Goal: Communication & Community: Answer question/provide support

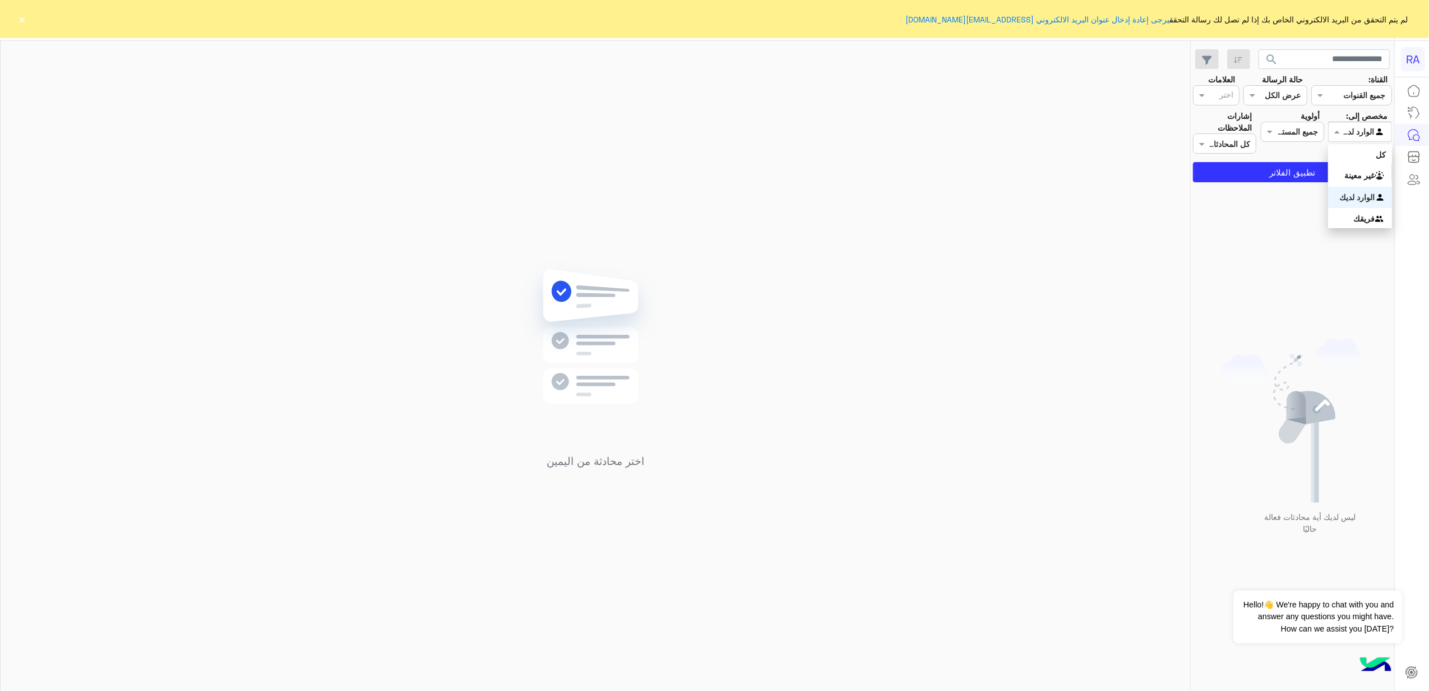
click at [1344, 131] on div at bounding box center [1359, 131] width 62 height 13
click at [1345, 176] on b "غير معينة" at bounding box center [1360, 175] width 30 height 10
click at [1343, 176] on button "تطبيق الفلاتر" at bounding box center [1292, 172] width 199 height 20
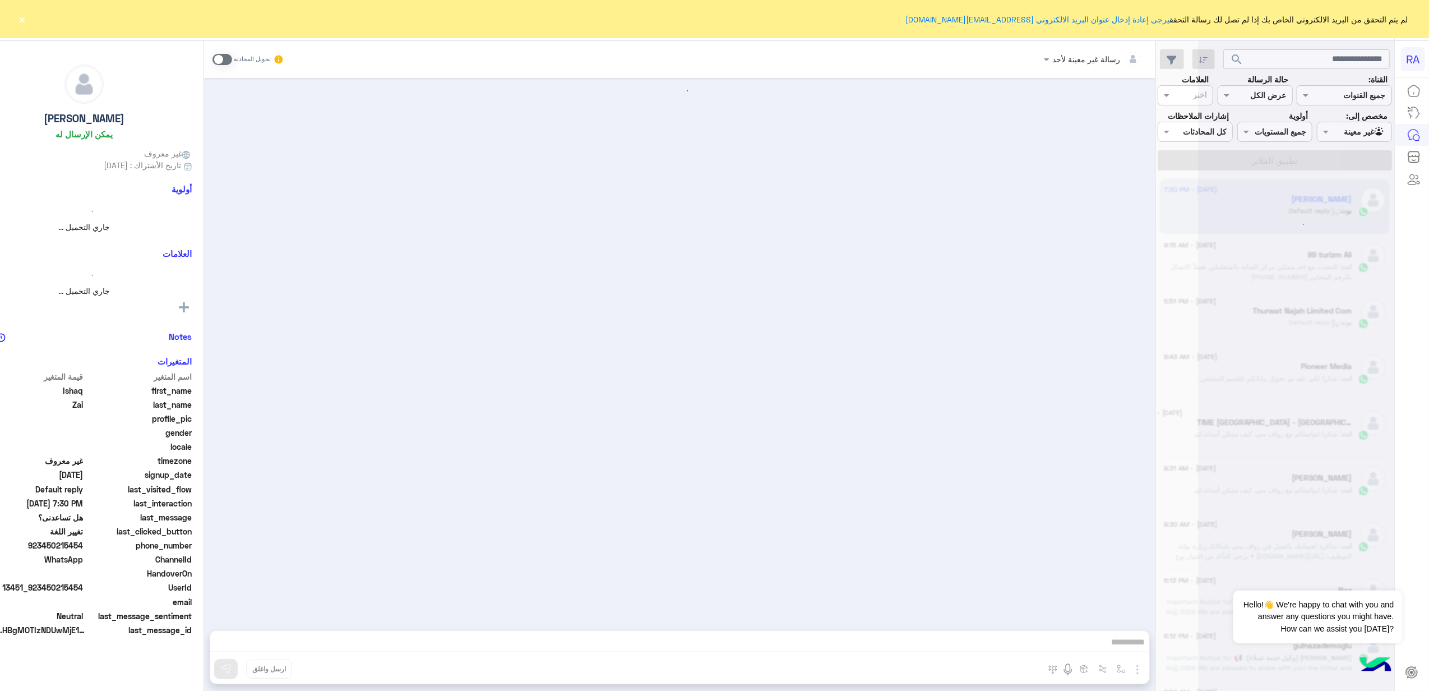
click at [18, 19] on button "×" at bounding box center [22, 18] width 11 height 11
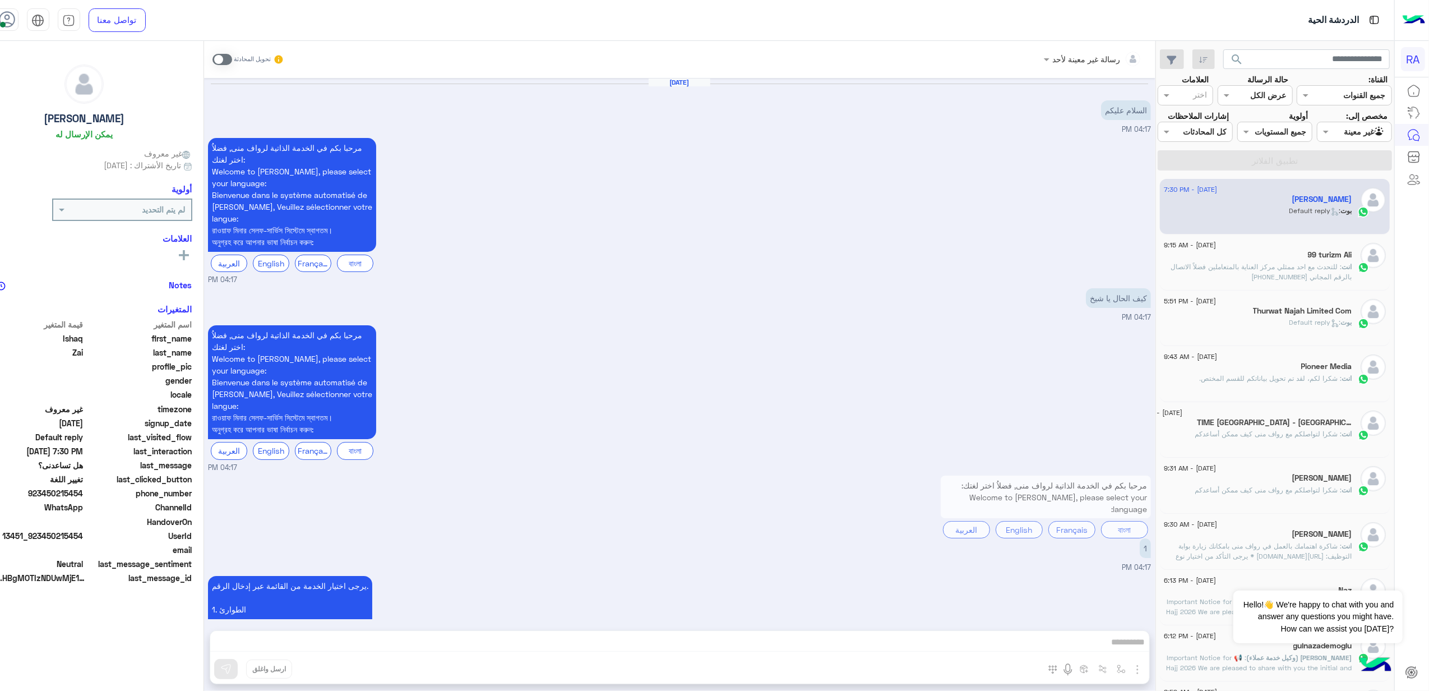
scroll to position [1016, 0]
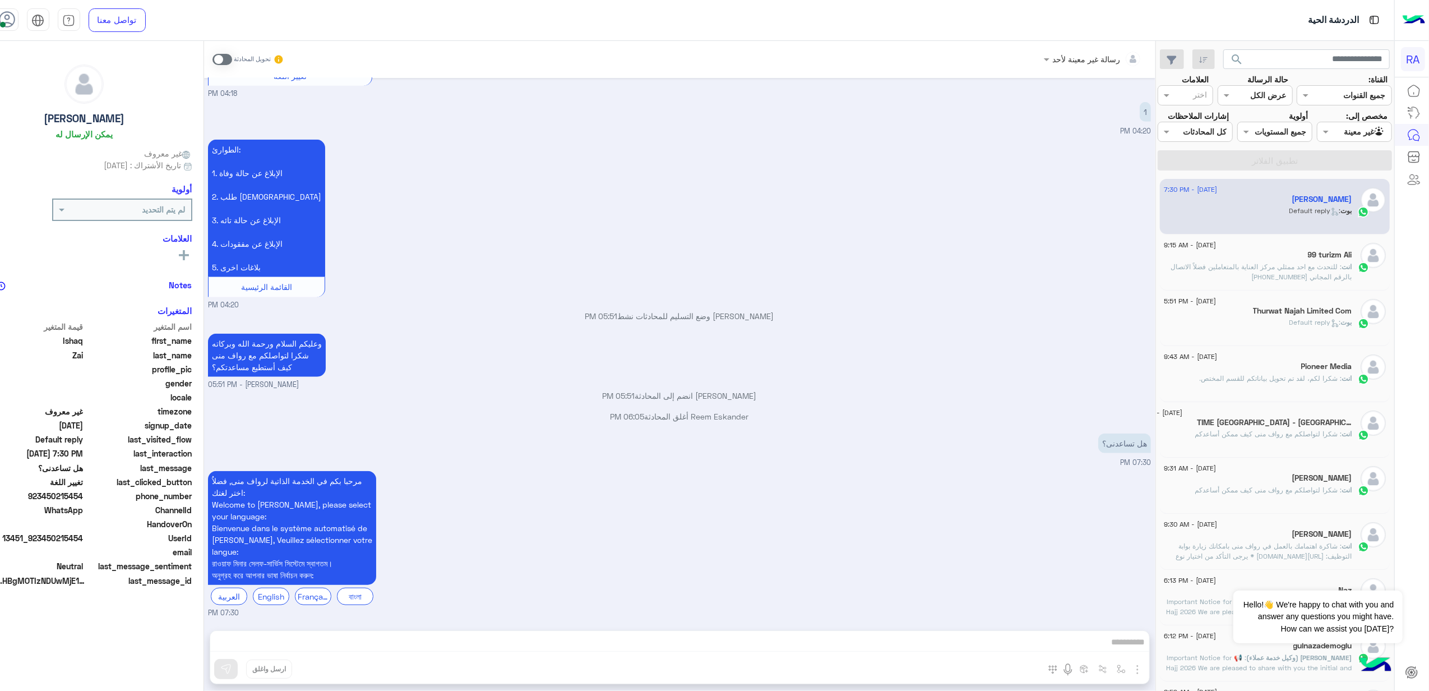
click at [1285, 206] on div "[PERSON_NAME]" at bounding box center [1258, 201] width 188 height 12
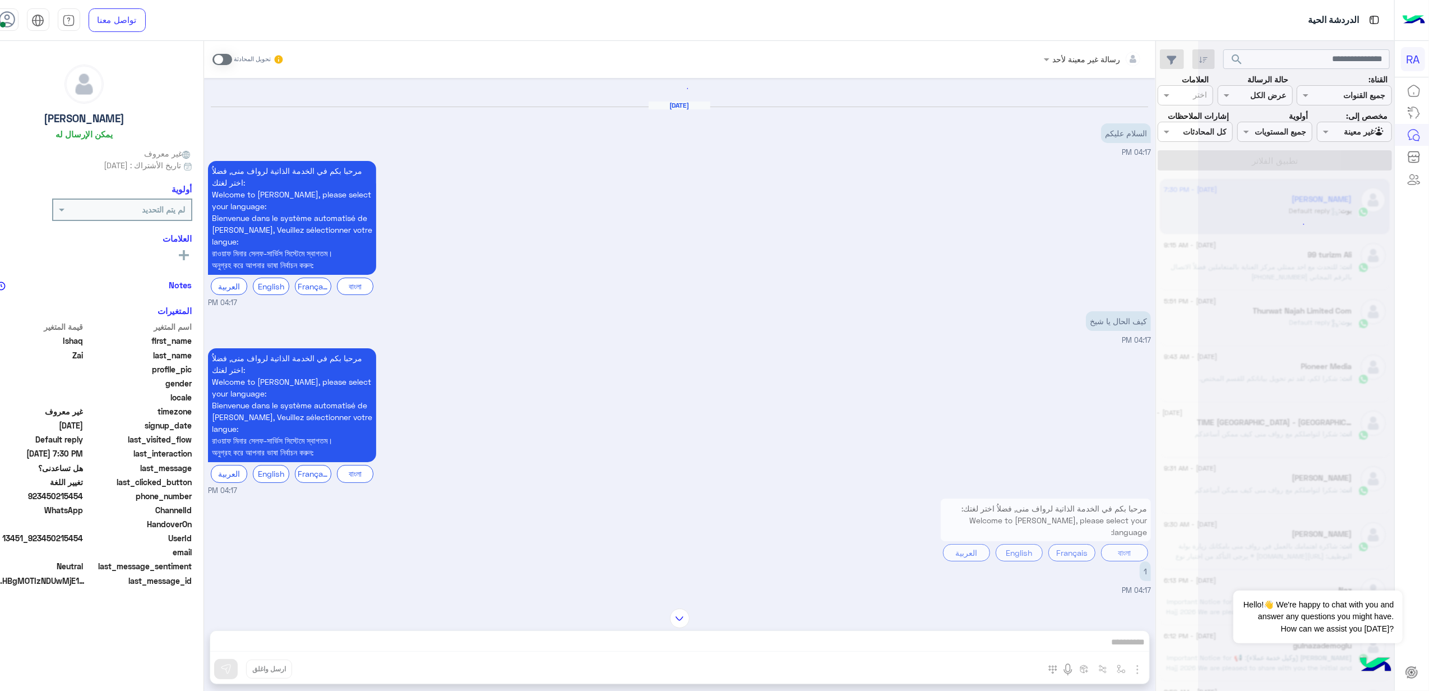
scroll to position [0, 0]
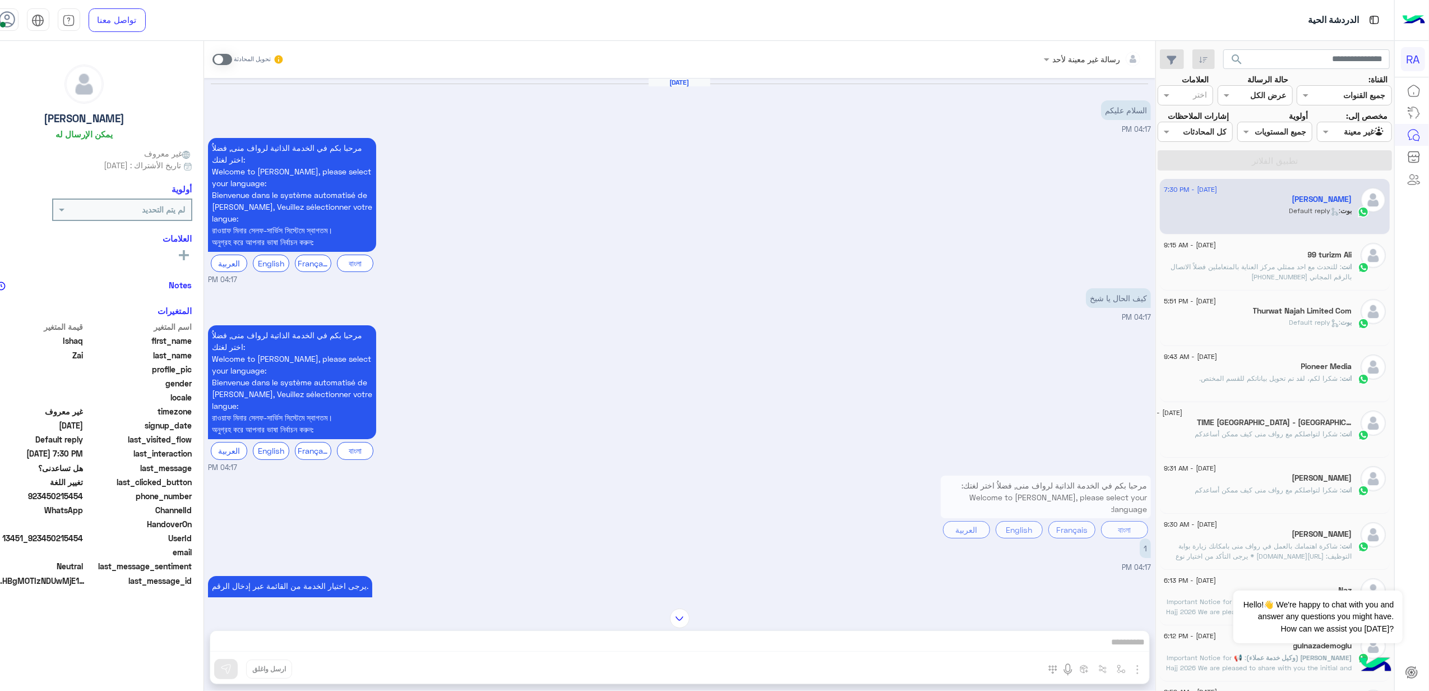
click at [830, 294] on div "کیف الحال یا شیخ 04:17 PM" at bounding box center [679, 304] width 943 height 38
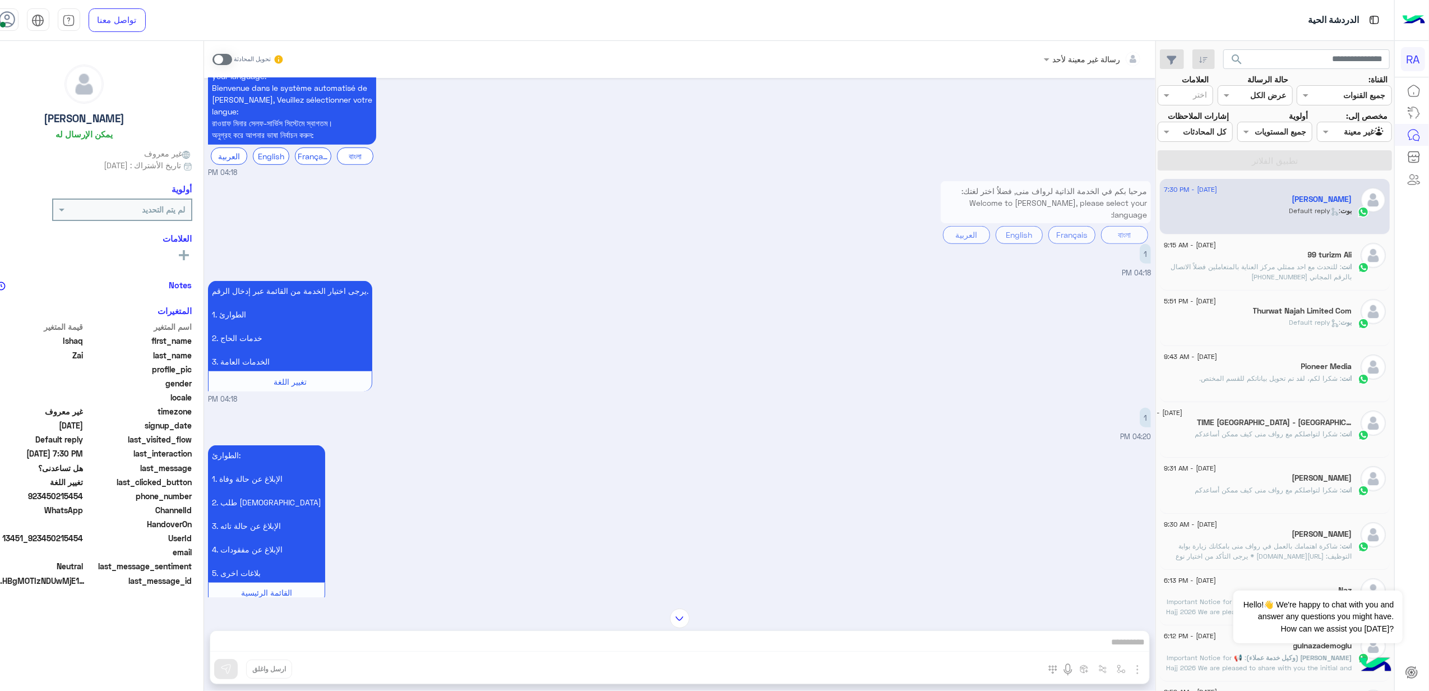
scroll to position [822, 0]
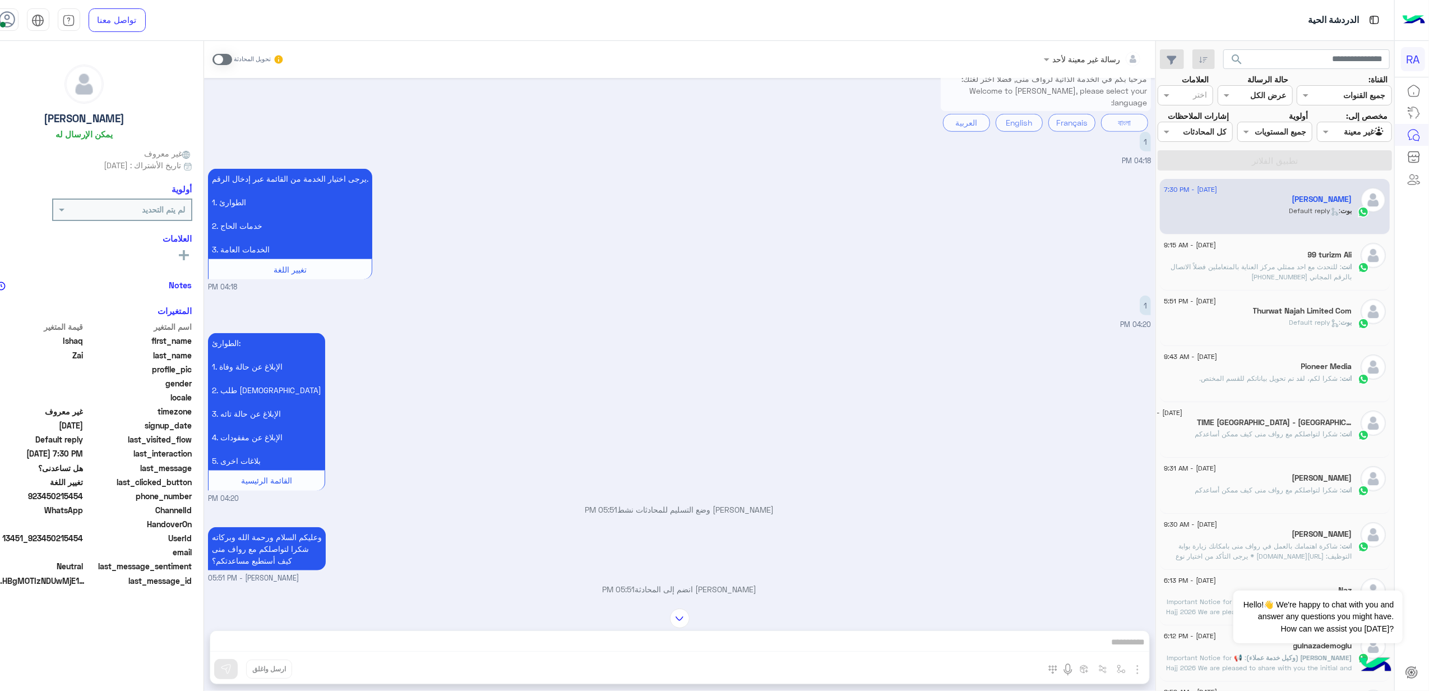
click at [321, 541] on p "وعليكم السلام ورحمة الله وبركاته شكرا لتواصلكم مع [PERSON_NAME] منى كيف أستطيع …" at bounding box center [267, 548] width 118 height 43
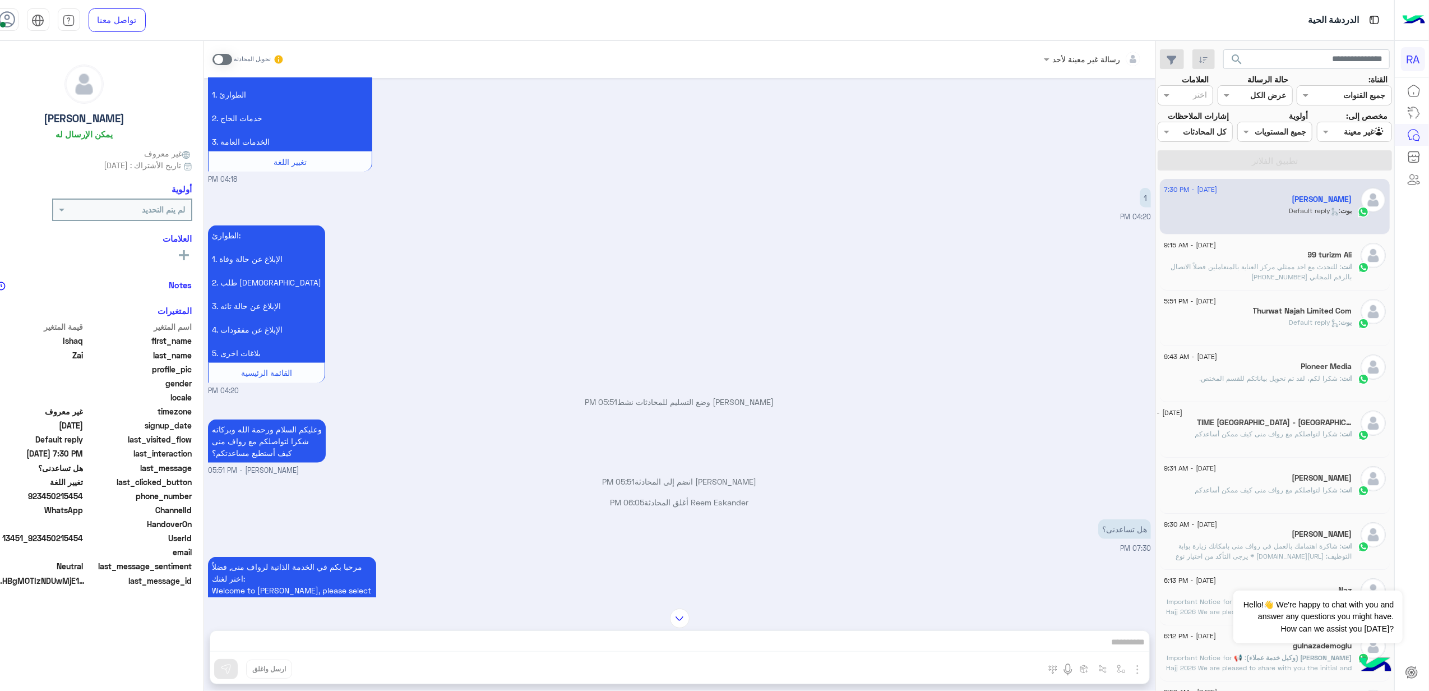
scroll to position [1016, 0]
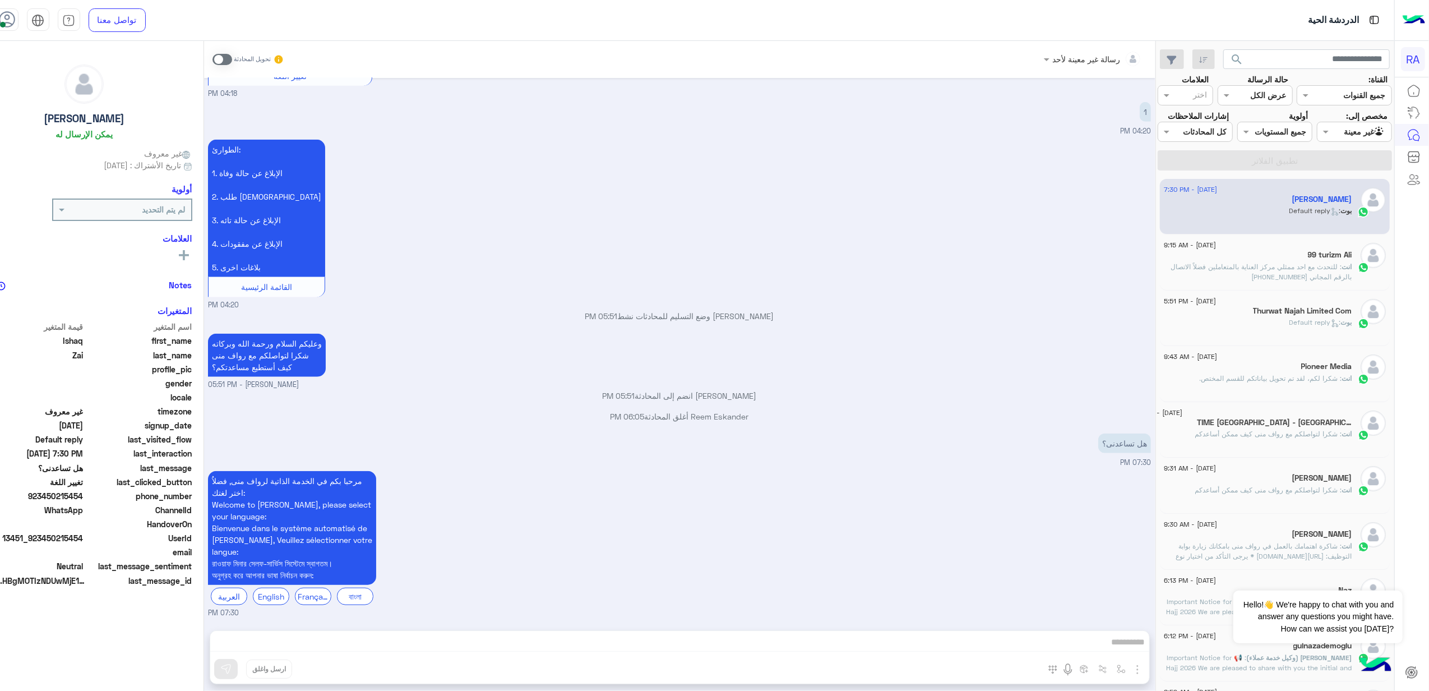
drag, startPoint x: 1119, startPoint y: 446, endPoint x: 285, endPoint y: 117, distance: 896.1
click at [1113, 446] on div "ھل تساعدنی؟ 07:30 PM" at bounding box center [679, 449] width 943 height 38
click at [232, 57] on span at bounding box center [222, 59] width 20 height 11
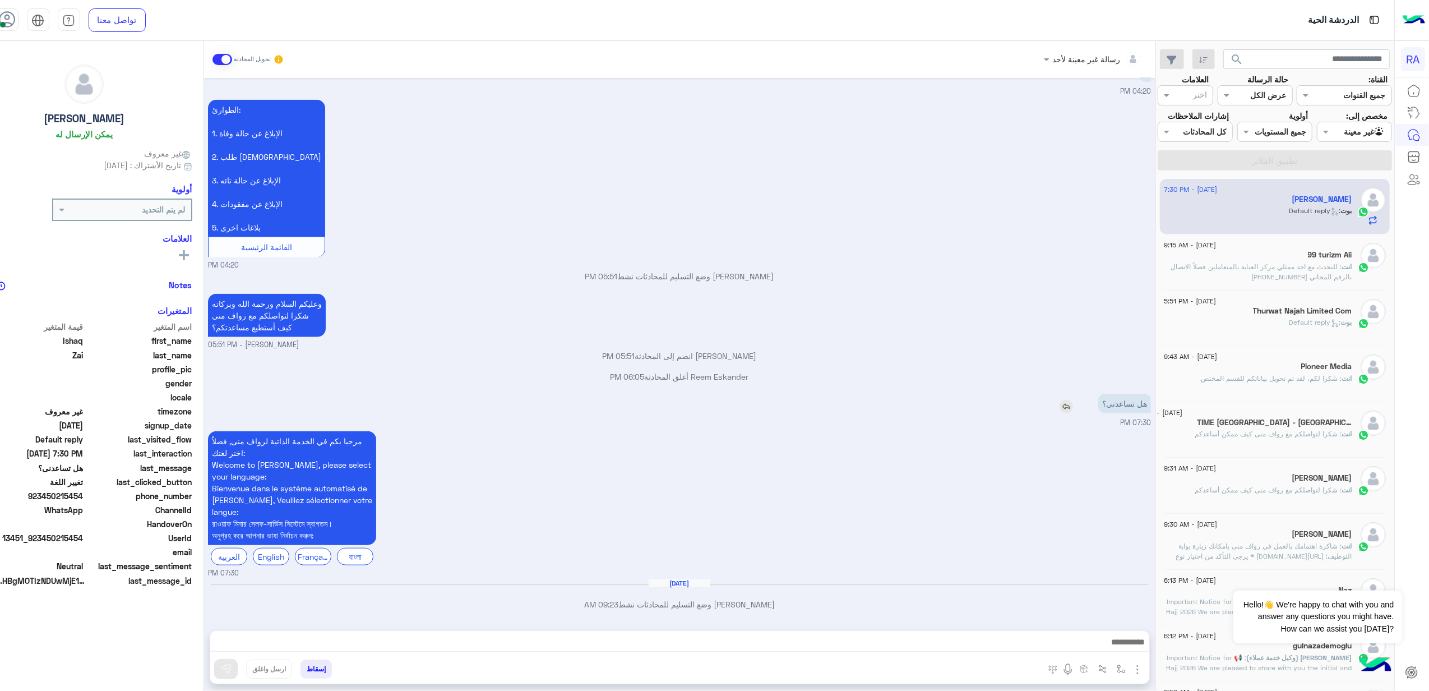
click at [1073, 402] on img at bounding box center [1065, 406] width 13 height 13
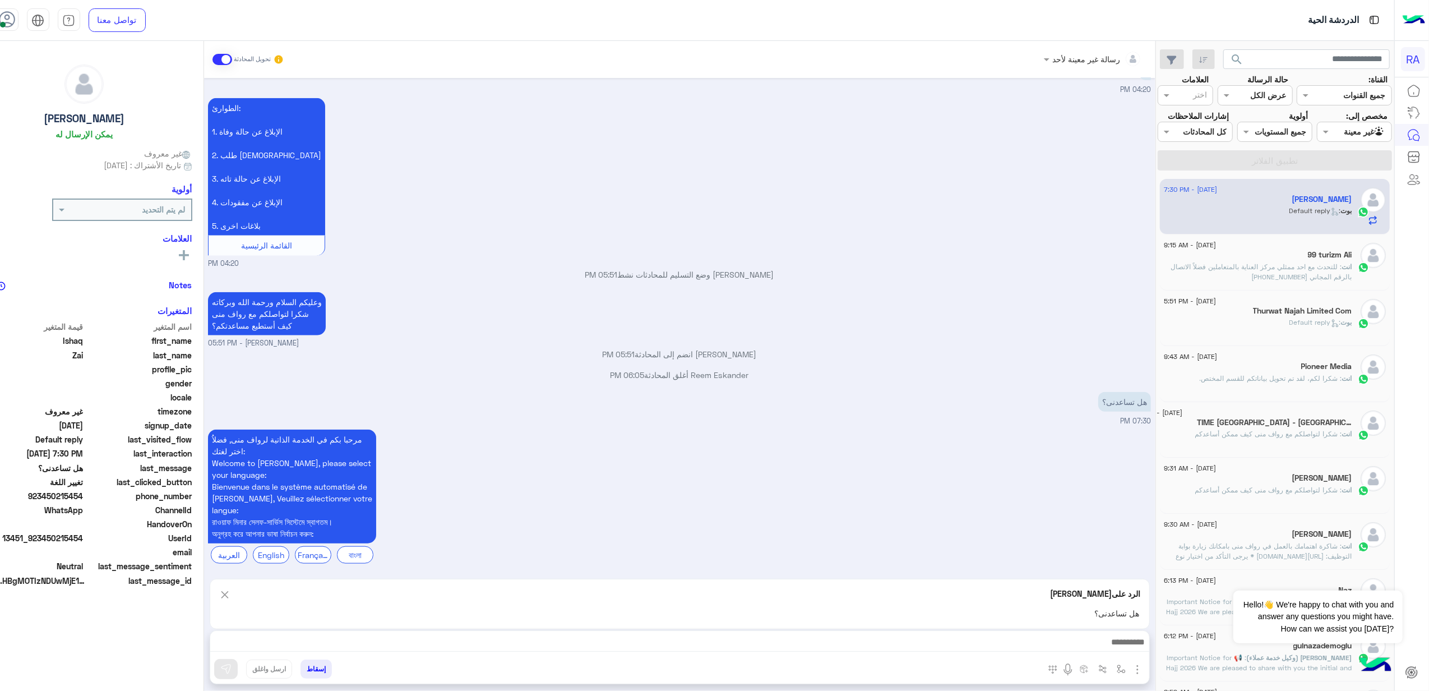
click at [1149, 631] on div at bounding box center [679, 645] width 939 height 28
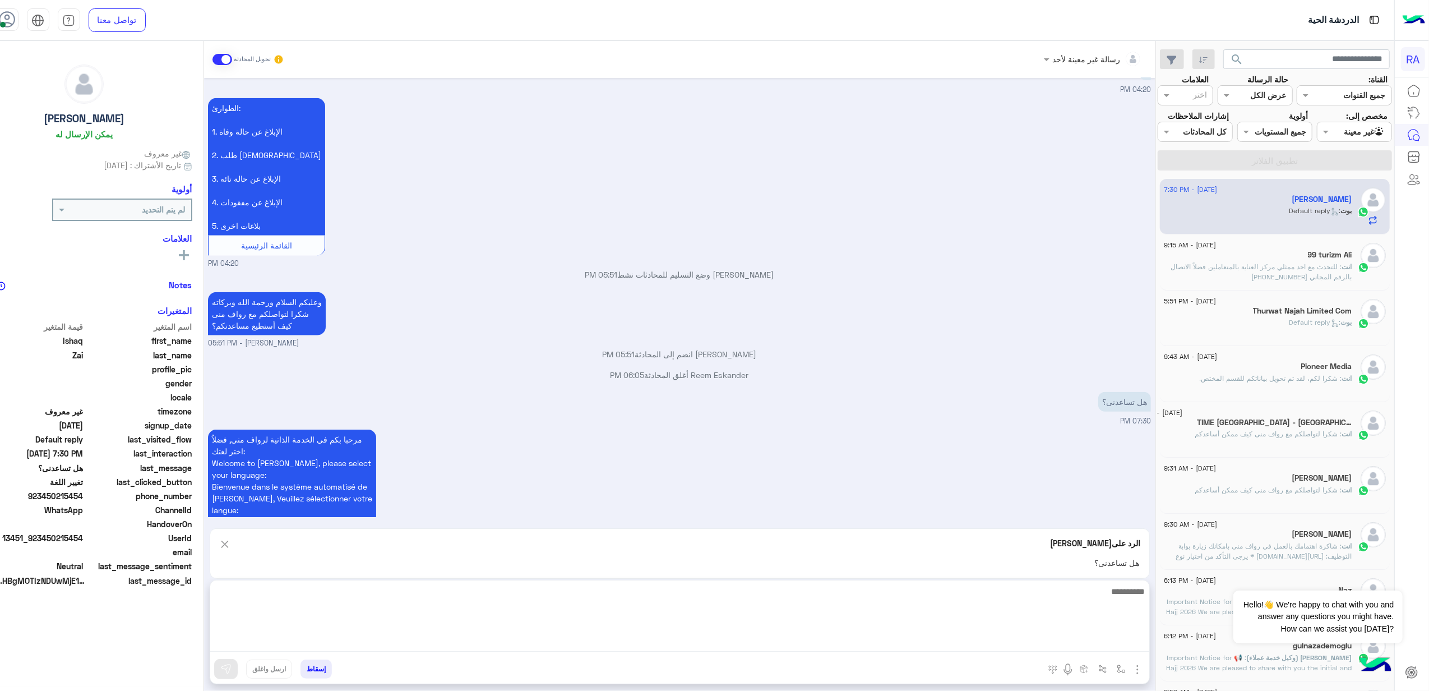
click at [1149, 649] on textarea at bounding box center [679, 617] width 939 height 67
type textarea "*"
type textarea "**********"
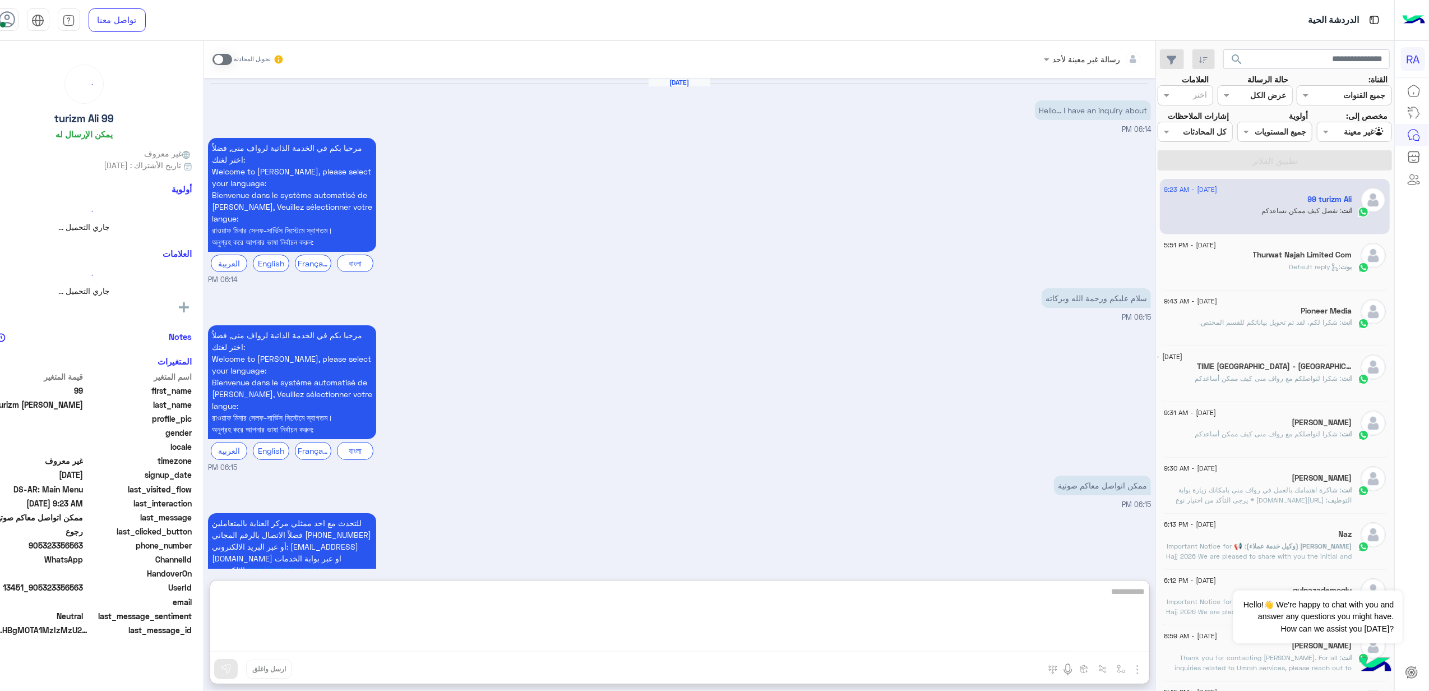
scroll to position [316, 0]
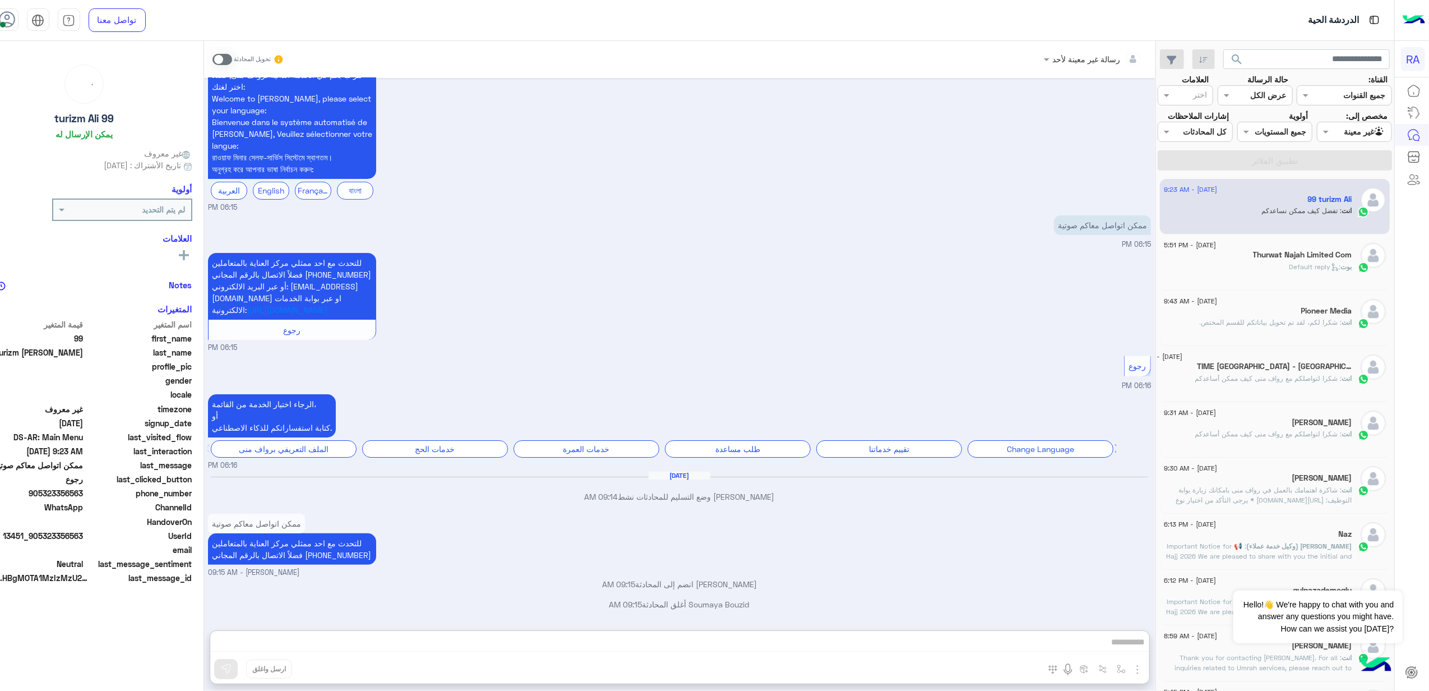
click at [1305, 271] on span ": Default reply" at bounding box center [1315, 266] width 52 height 8
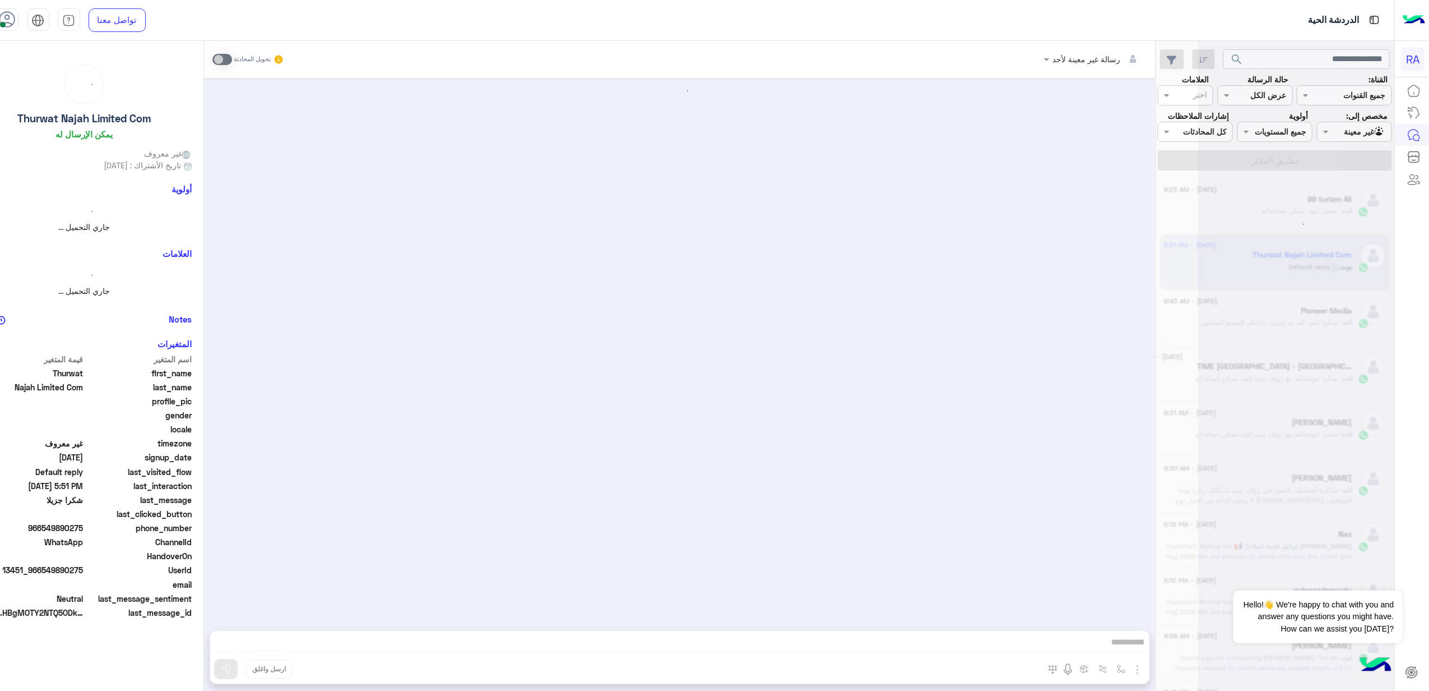
scroll to position [23, 0]
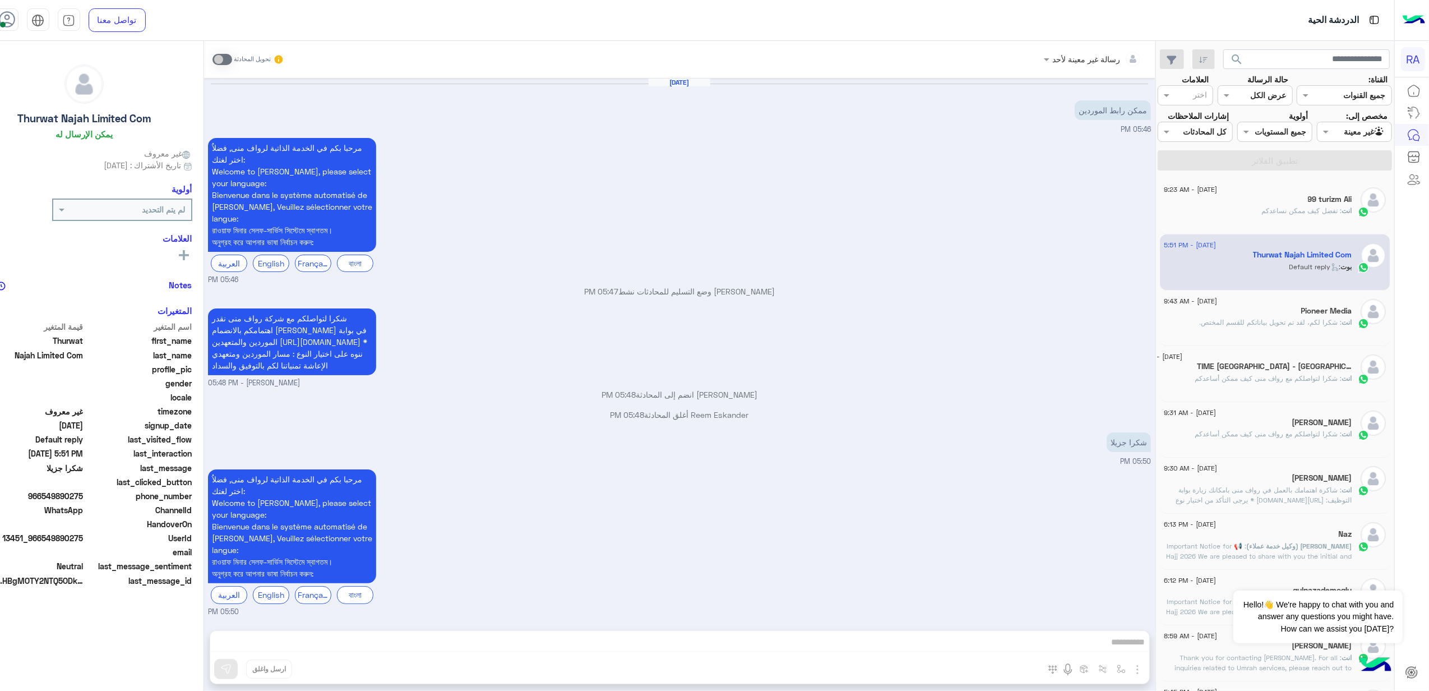
click at [1311, 225] on div "انت : تفضل كيف ممكن نساعدكم" at bounding box center [1258, 216] width 188 height 20
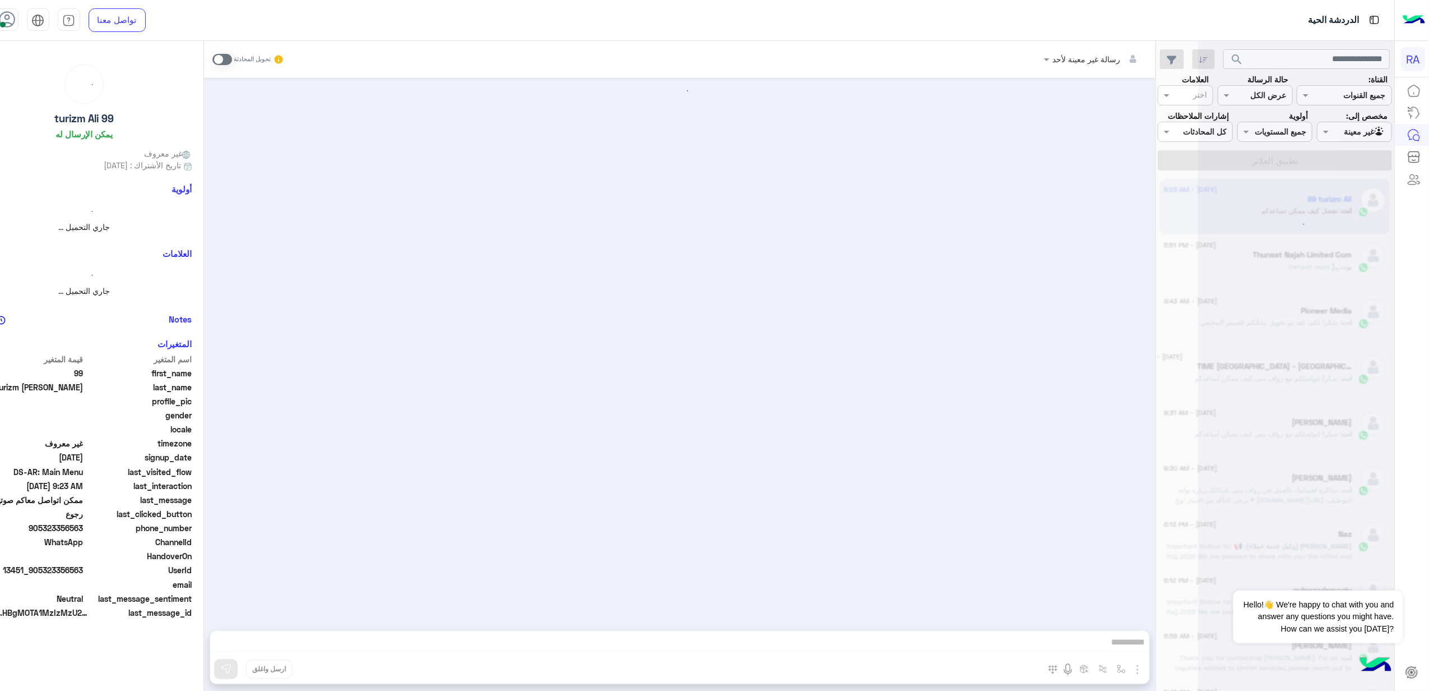
scroll to position [265, 0]
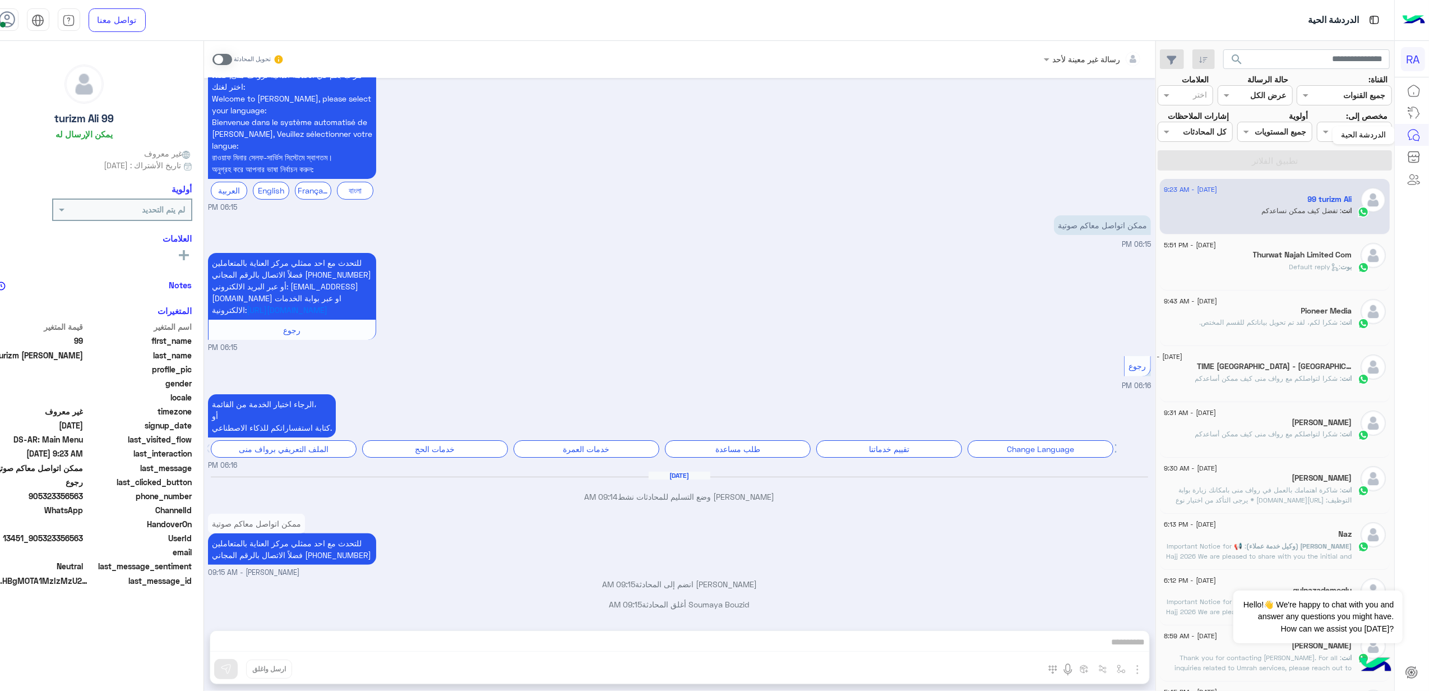
click at [1386, 127] on div "الدردشة الحية" at bounding box center [1363, 135] width 62 height 18
click at [1333, 124] on div "Agent Filter غير معينة" at bounding box center [1354, 132] width 75 height 20
click at [1340, 193] on b "الوارد لديك" at bounding box center [1357, 197] width 35 height 10
click at [1328, 170] on button "تطبيق الفلاتر" at bounding box center [1275, 160] width 234 height 20
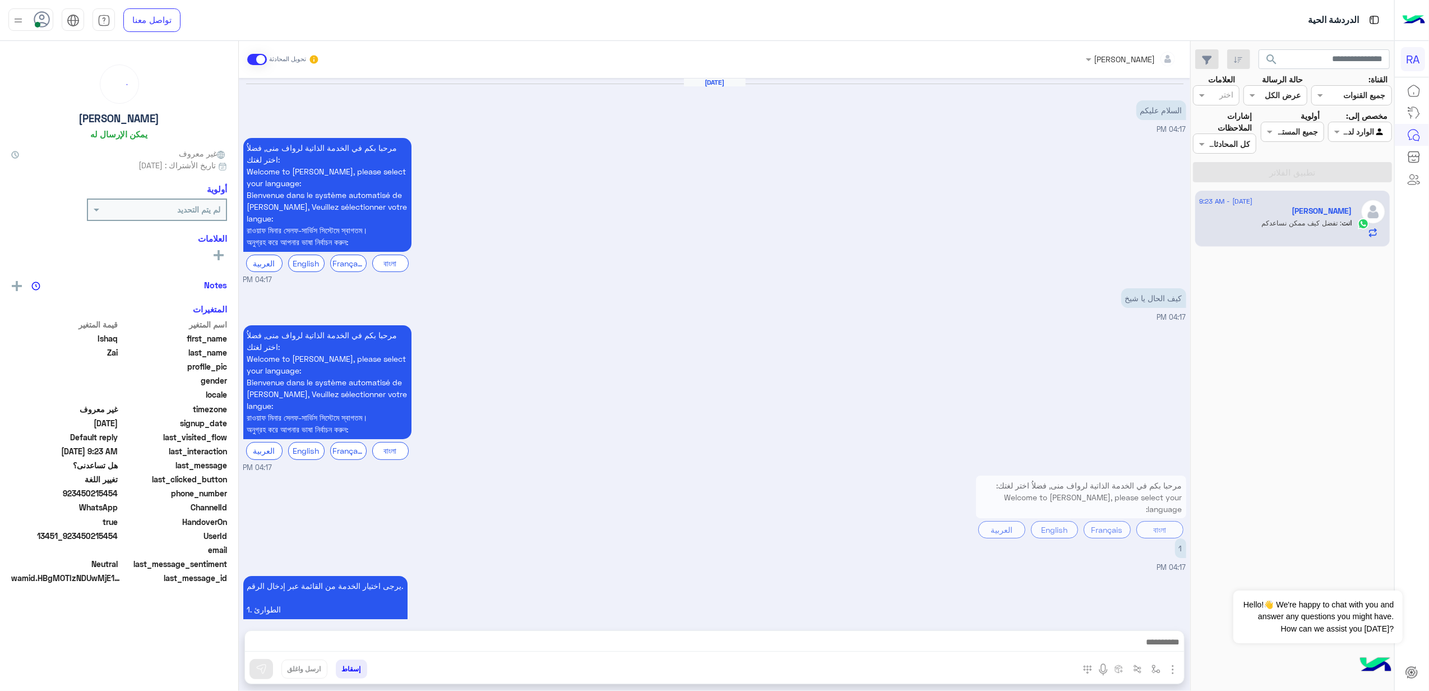
scroll to position [1133, 0]
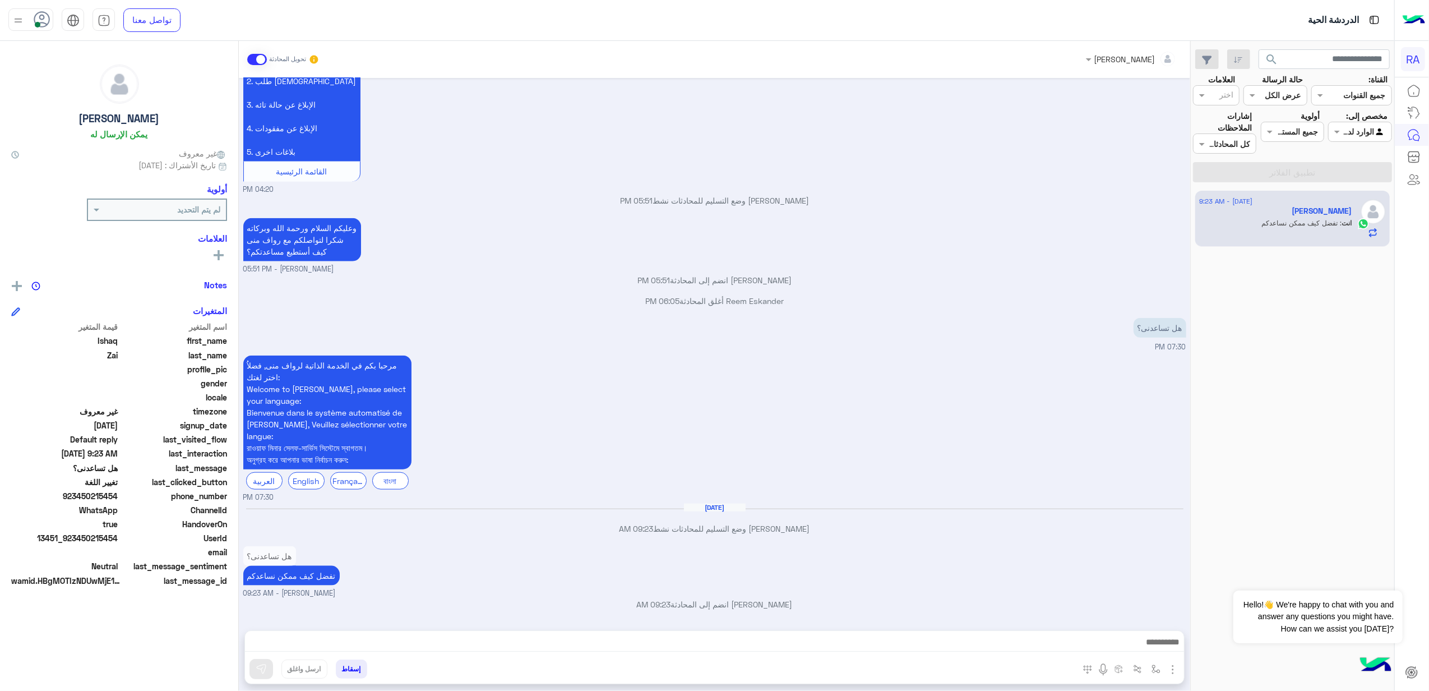
click at [261, 57] on span at bounding box center [257, 59] width 20 height 11
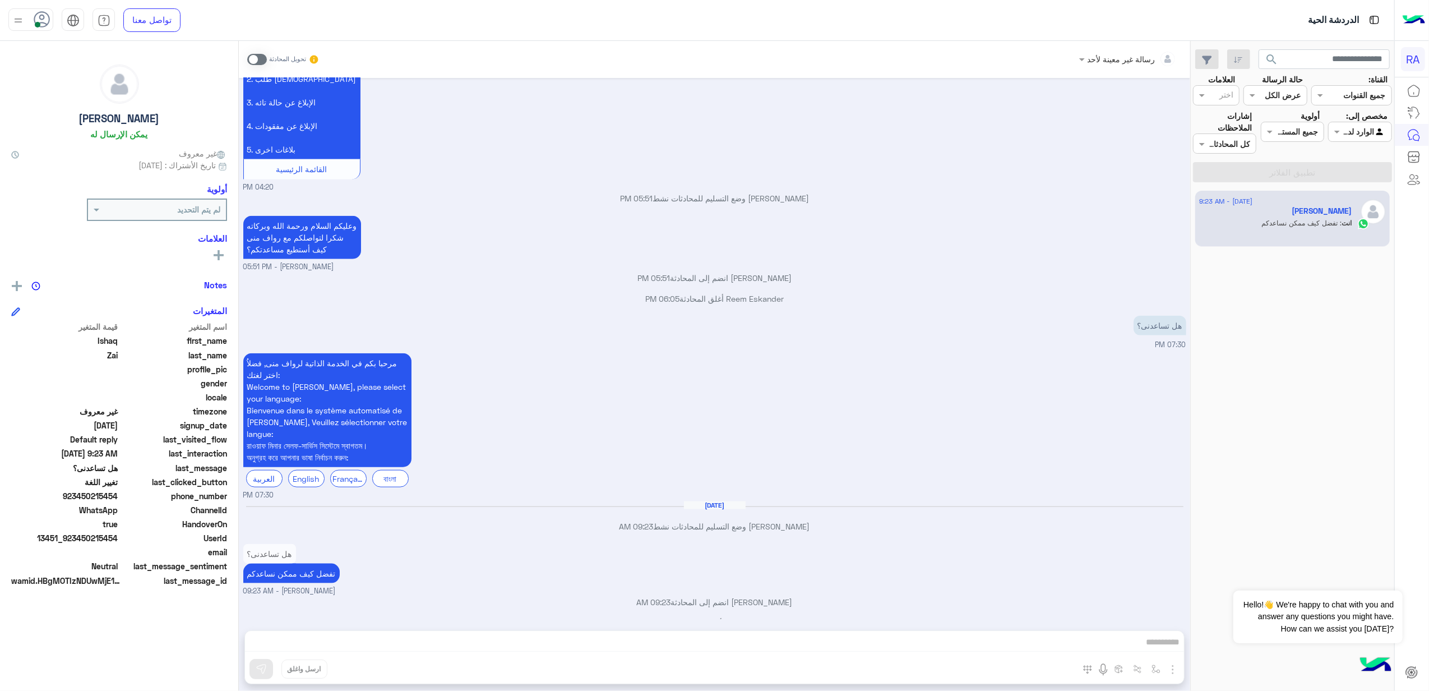
scroll to position [1153, 0]
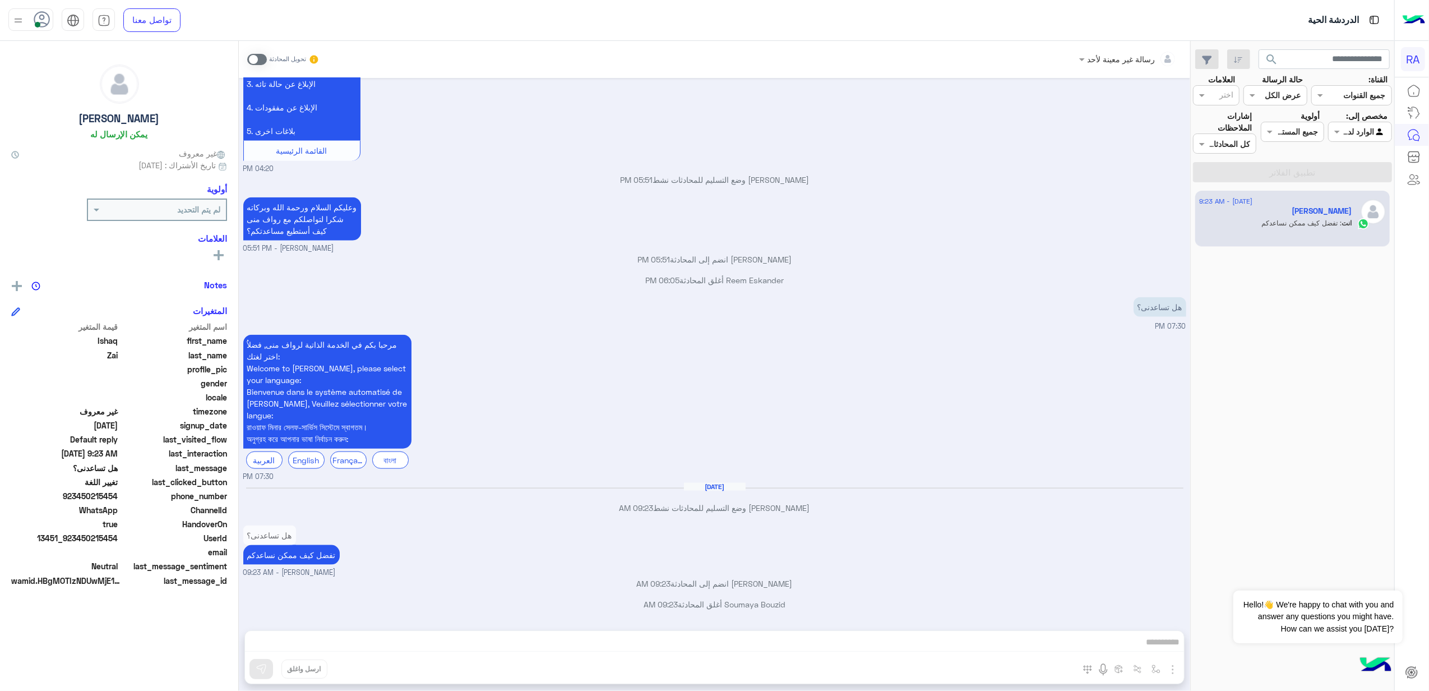
click at [1345, 132] on div at bounding box center [1359, 131] width 62 height 13
click at [1345, 175] on b "غير معينة" at bounding box center [1360, 175] width 30 height 10
click at [1335, 170] on button "تطبيق الفلاتر" at bounding box center [1292, 172] width 199 height 20
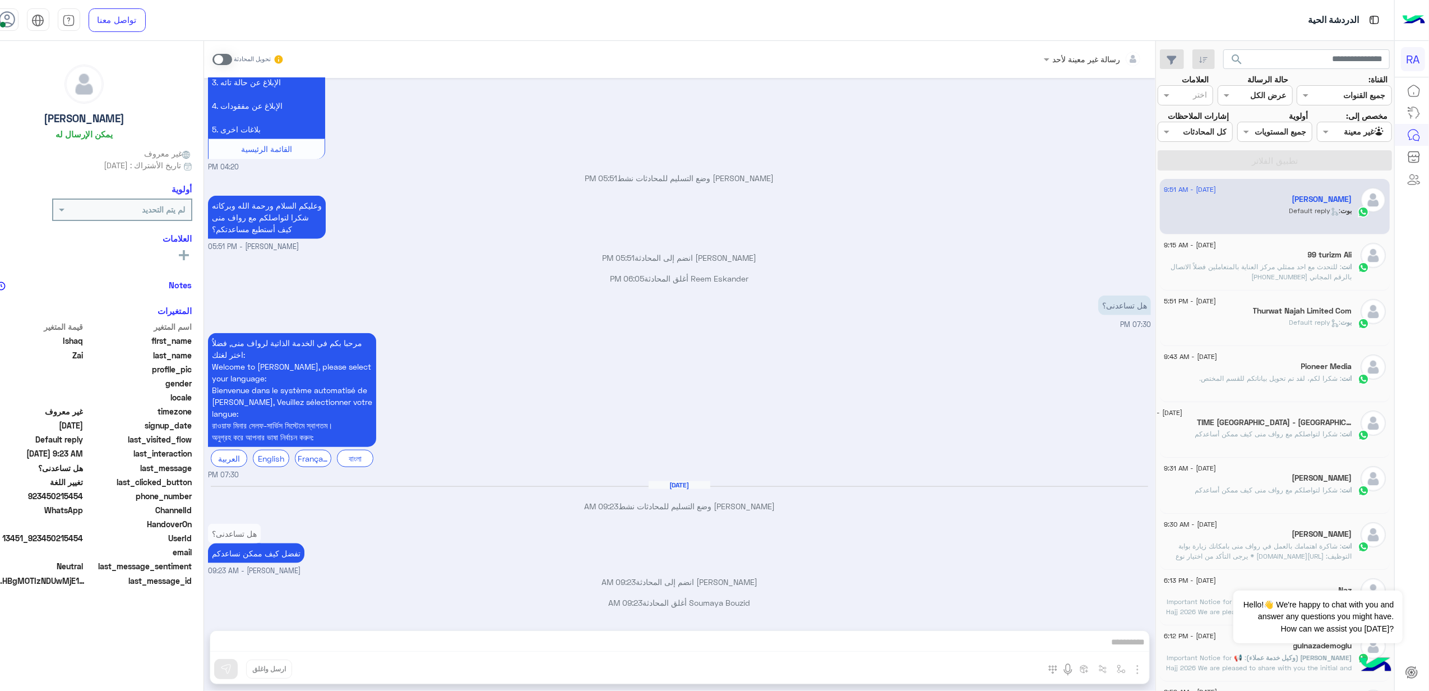
scroll to position [1364, 0]
